Goal: Navigation & Orientation: Understand site structure

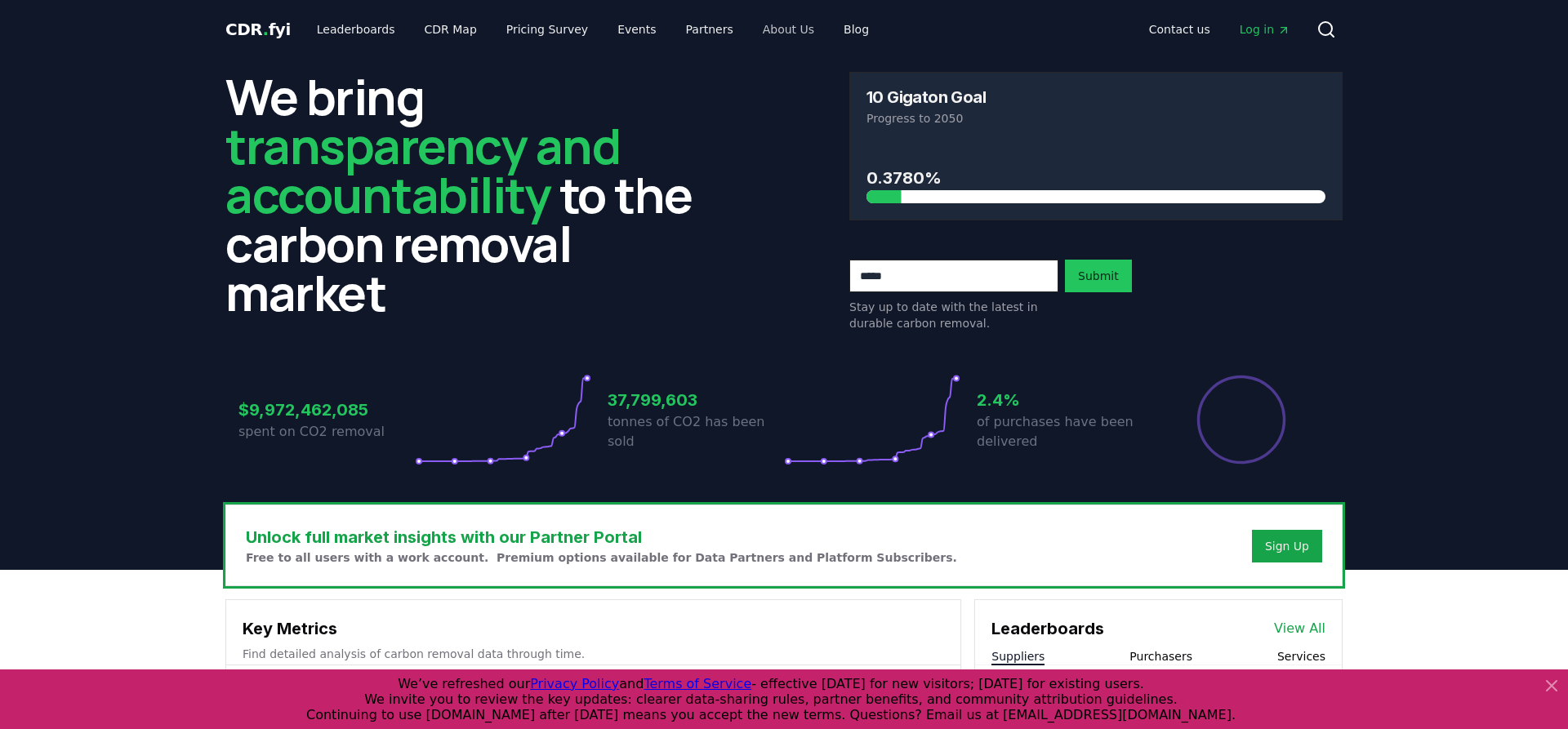
click at [764, 32] on link "About Us" at bounding box center [788, 30] width 78 height 30
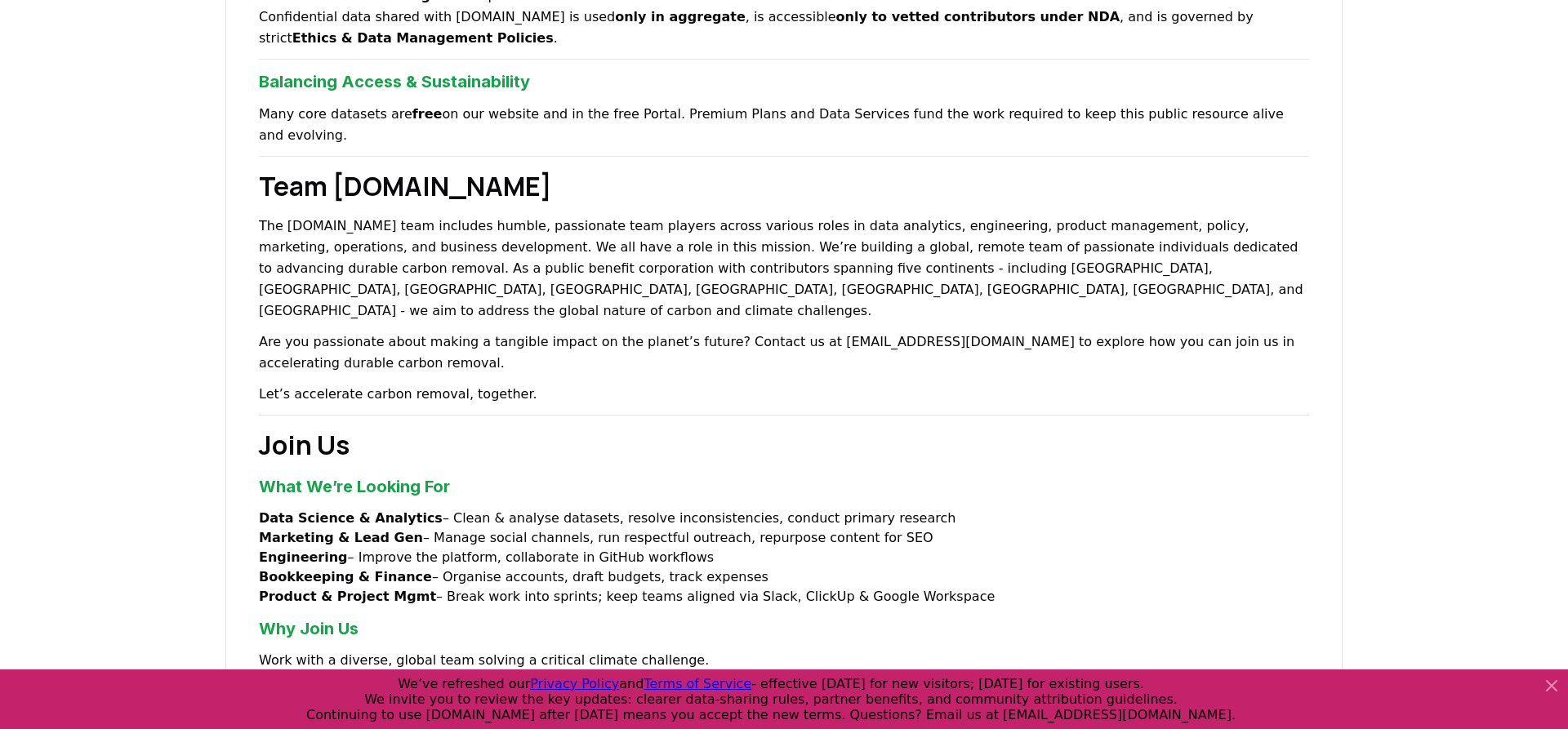
scroll to position [971, 0]
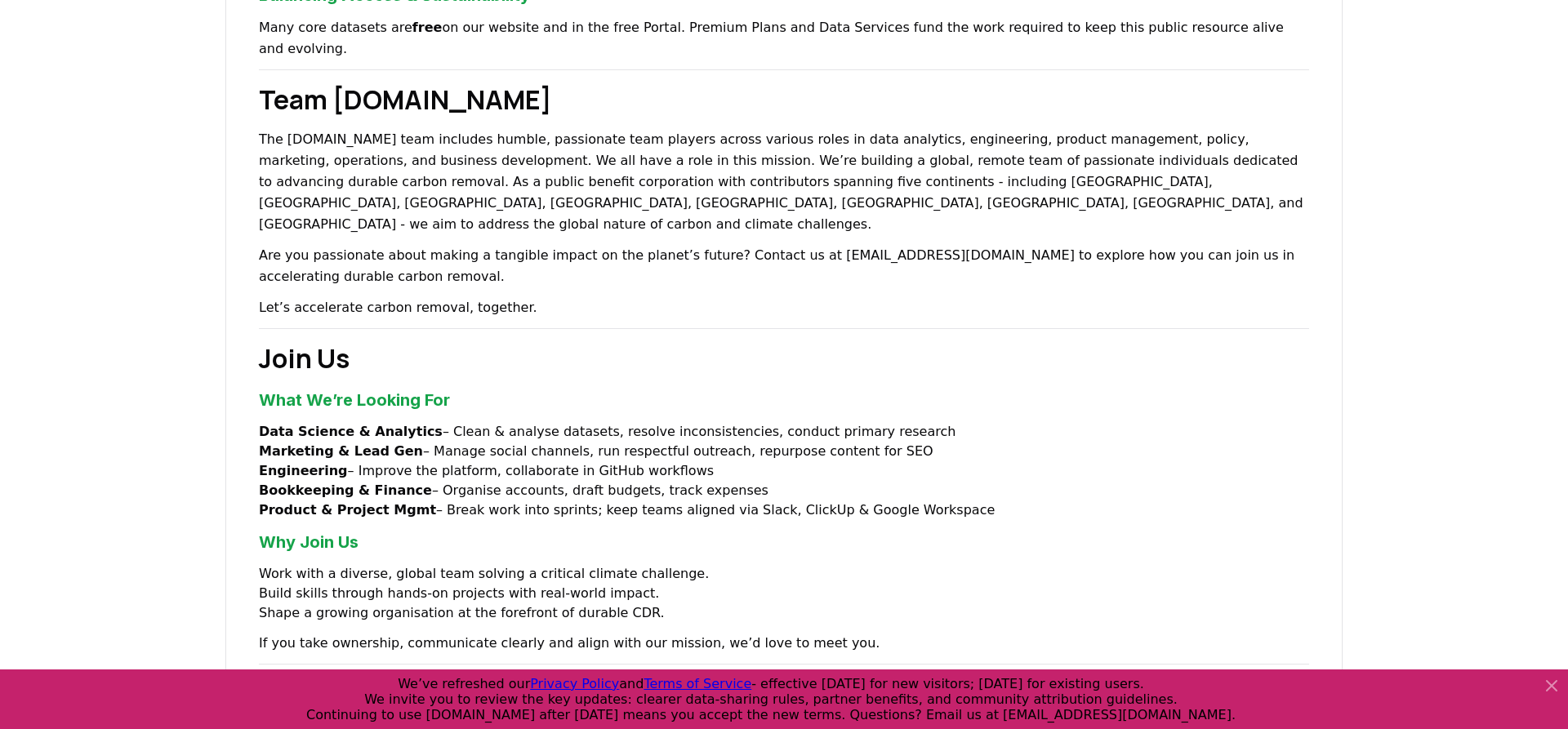
click at [456, 500] on li "Product & Project Mgmt – Break work into sprints; keep teams aligned via Slack,…" at bounding box center [784, 510] width 1050 height 20
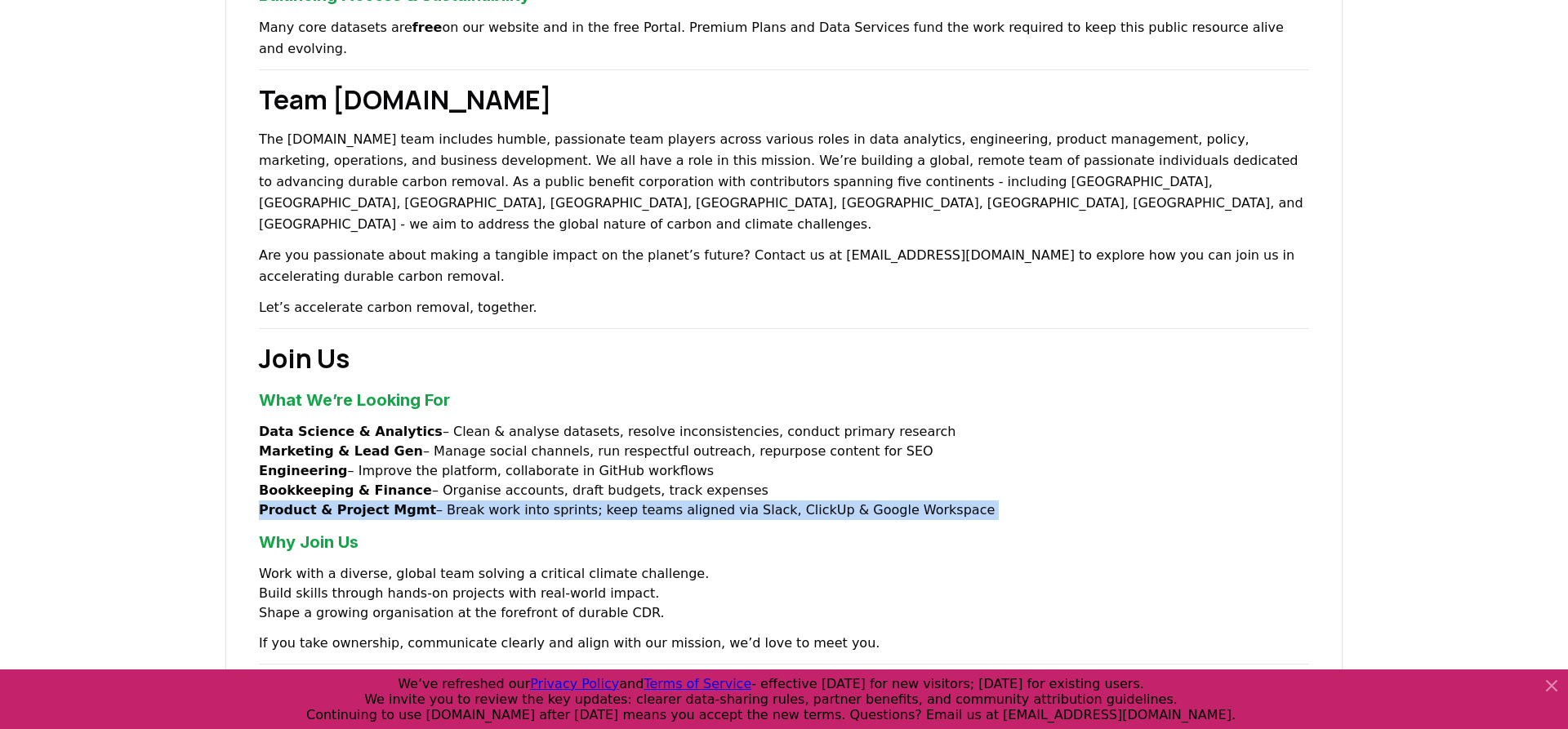
click at [456, 500] on li "Product & Project Mgmt – Break work into sprints; keep teams aligned via Slack,…" at bounding box center [784, 510] width 1050 height 20
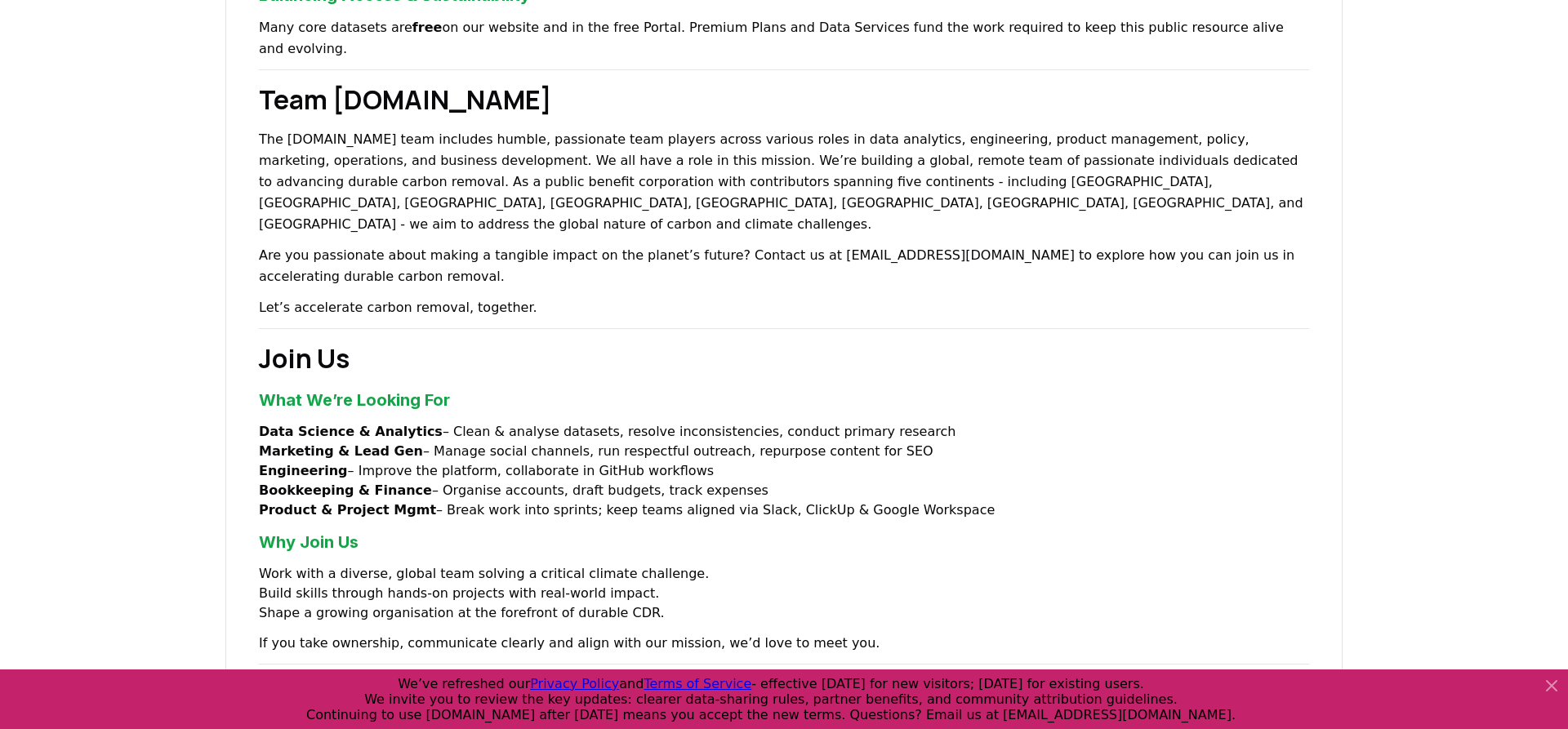
click at [457, 530] on h3 "Why Join Us" at bounding box center [784, 542] width 1050 height 25
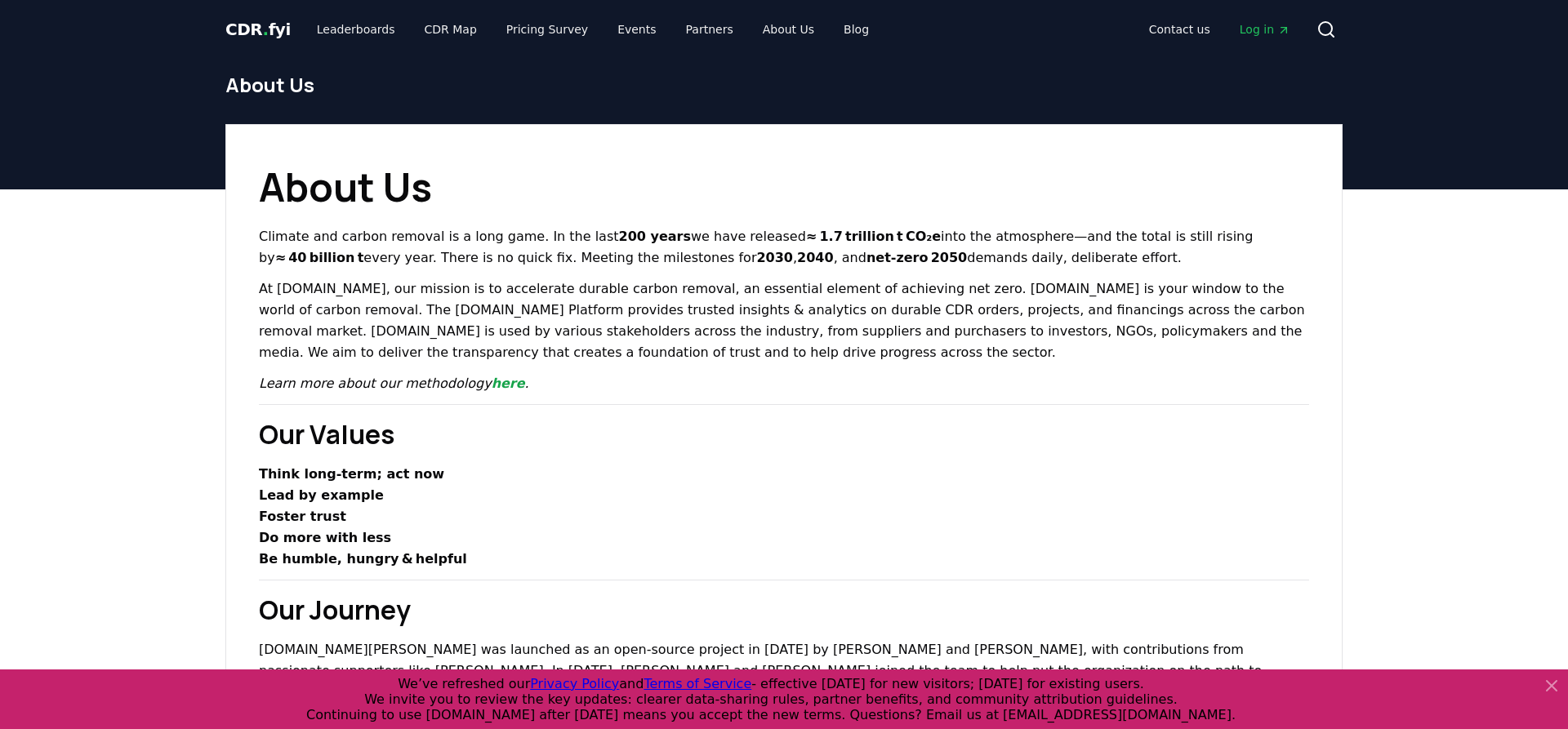
scroll to position [0, 0]
click at [370, 28] on link "Leaderboards" at bounding box center [356, 30] width 104 height 30
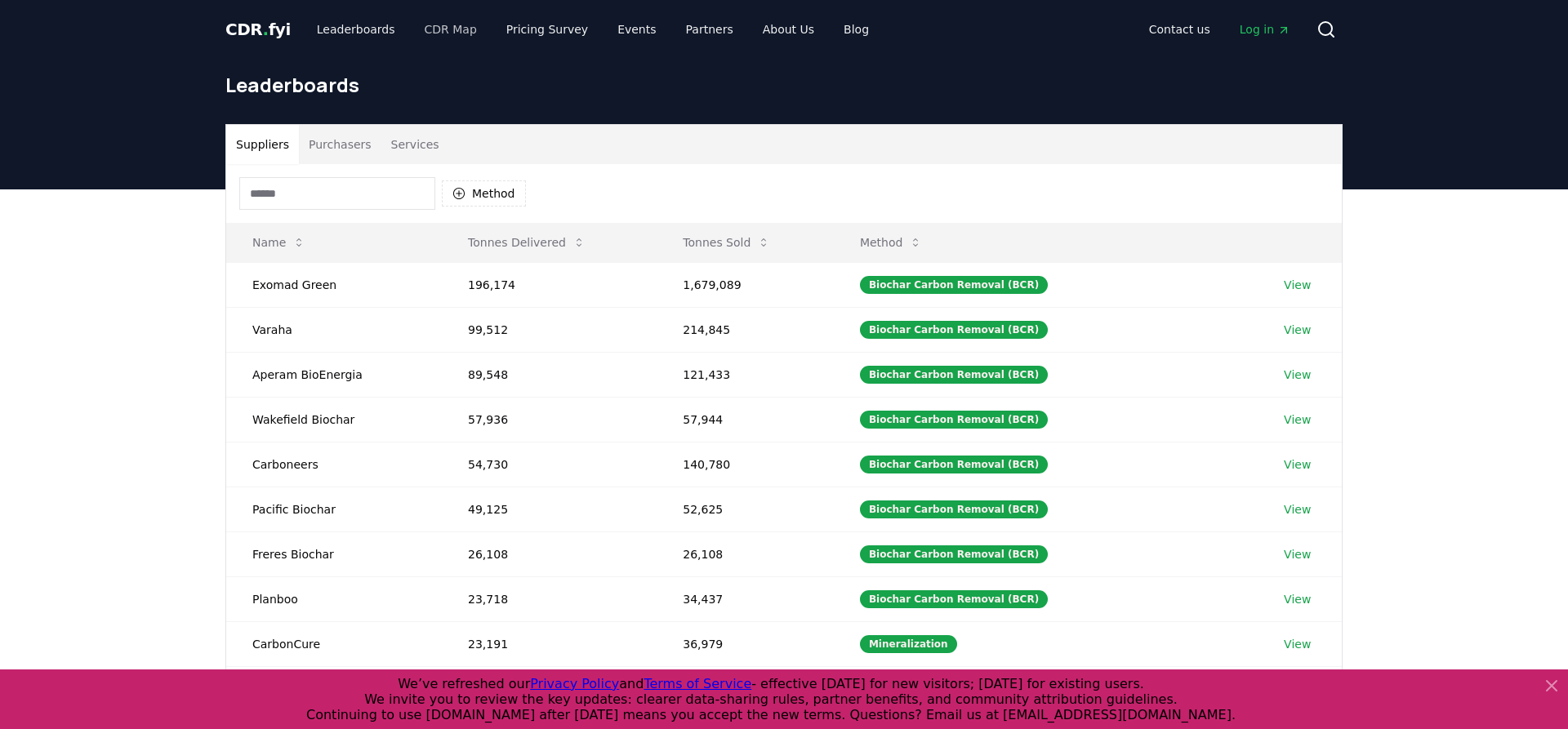
click at [431, 33] on link "CDR Map" at bounding box center [451, 30] width 79 height 30
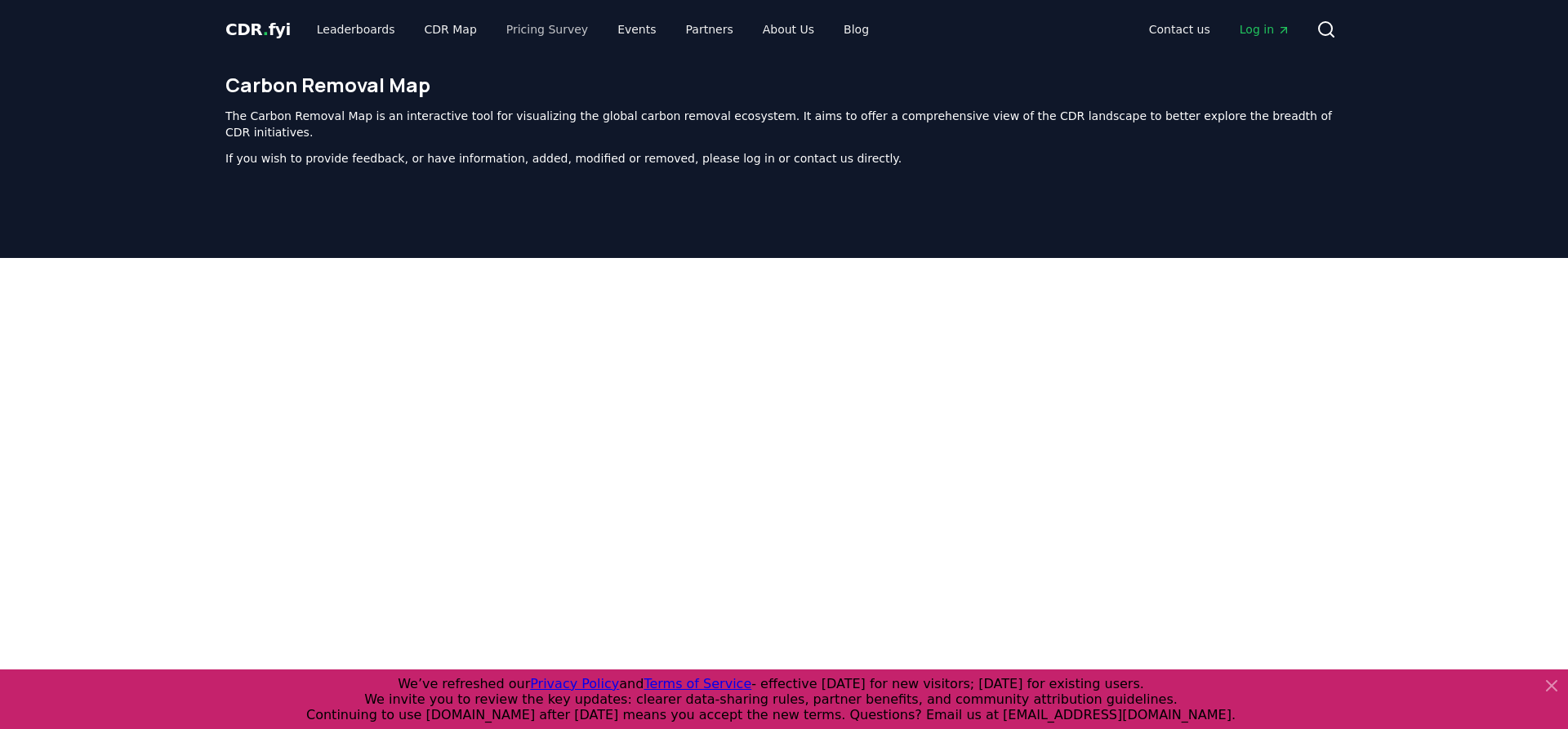
click at [524, 36] on link "Pricing Survey" at bounding box center [547, 30] width 107 height 30
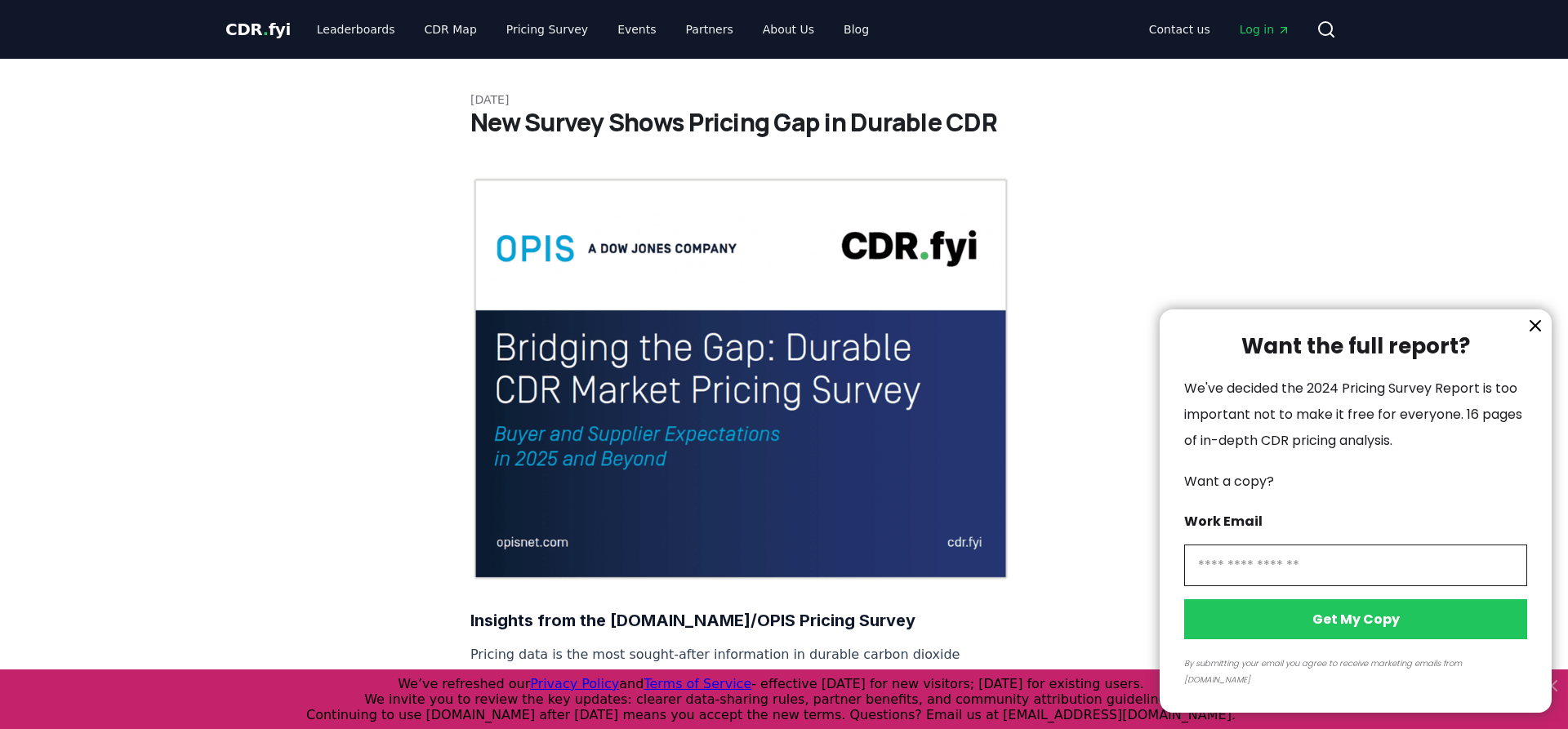
click at [626, 32] on div at bounding box center [784, 364] width 1568 height 729
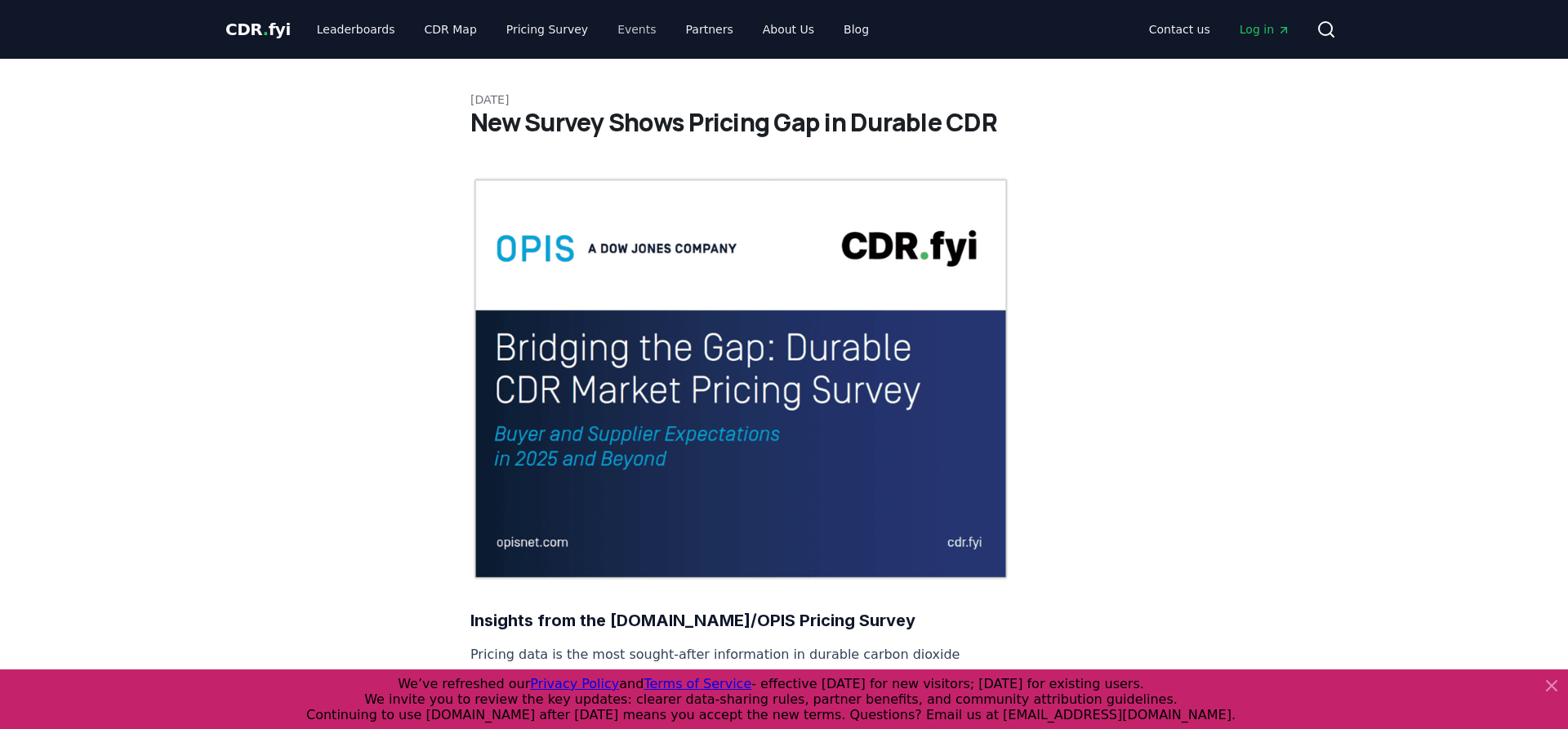
click at [619, 32] on link "Events" at bounding box center [635, 30] width 64 height 30
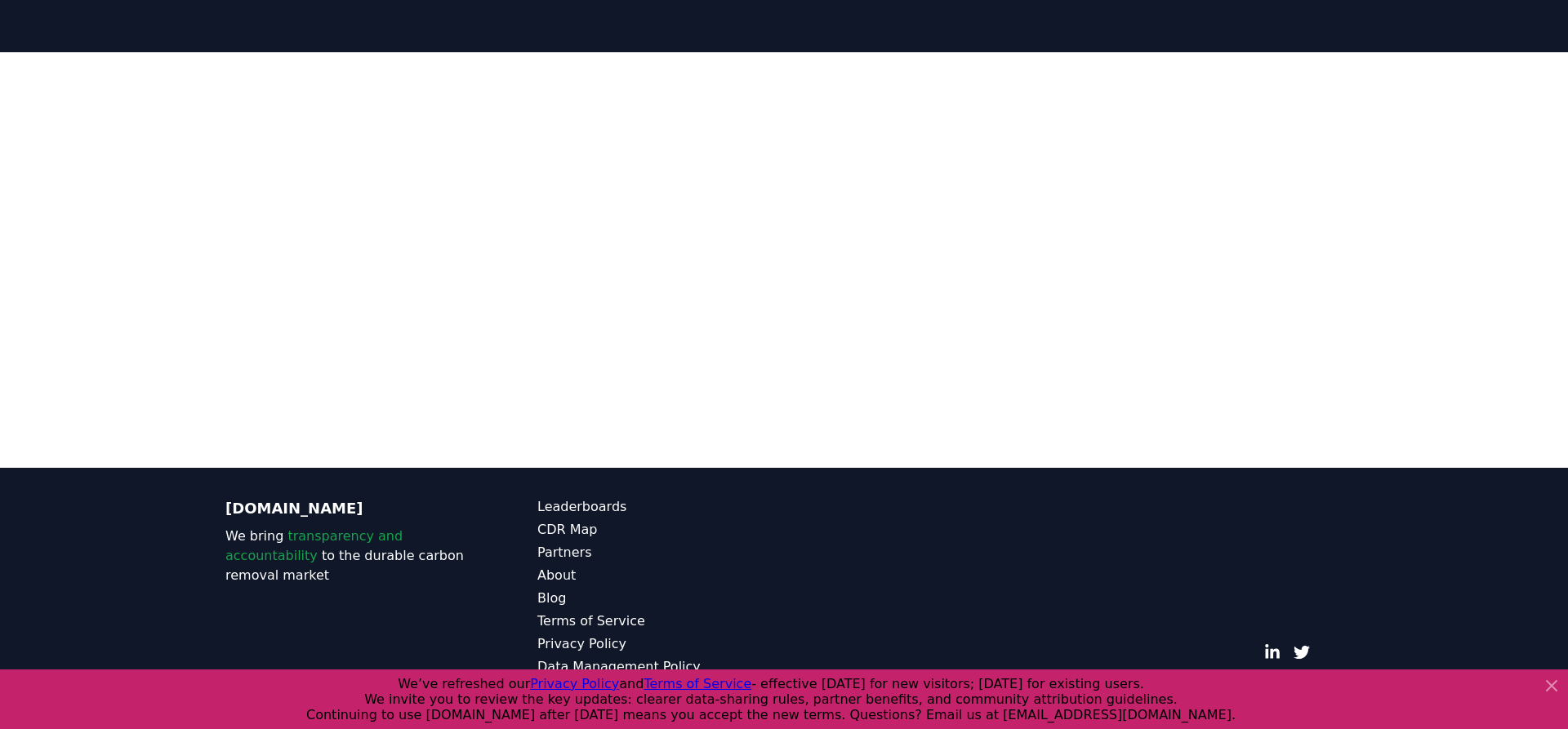
scroll to position [300, 0]
